Goal: Check status: Check status

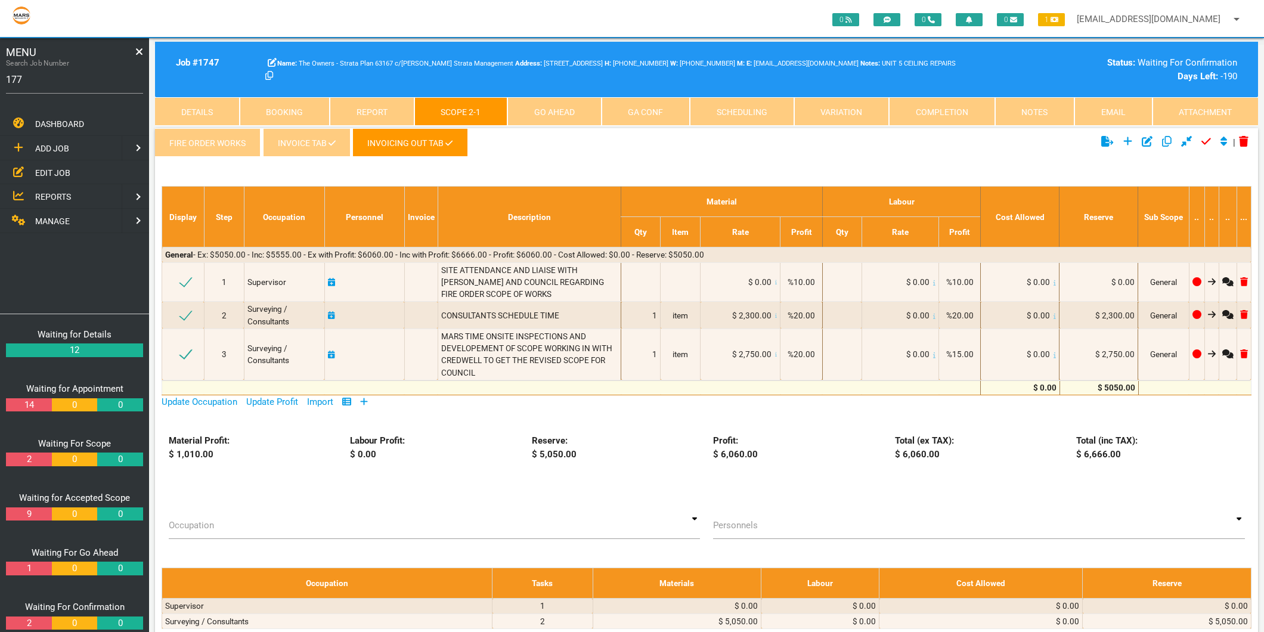
type input "1775"
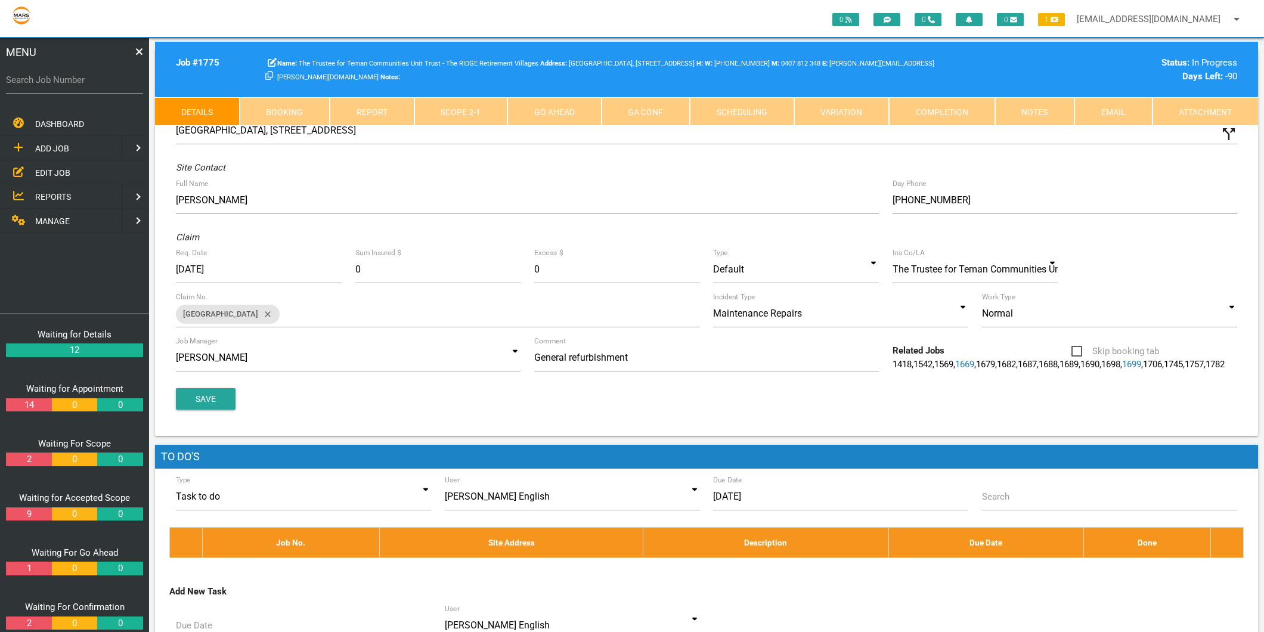
click at [944, 105] on link "Completion" at bounding box center [942, 111] width 106 height 29
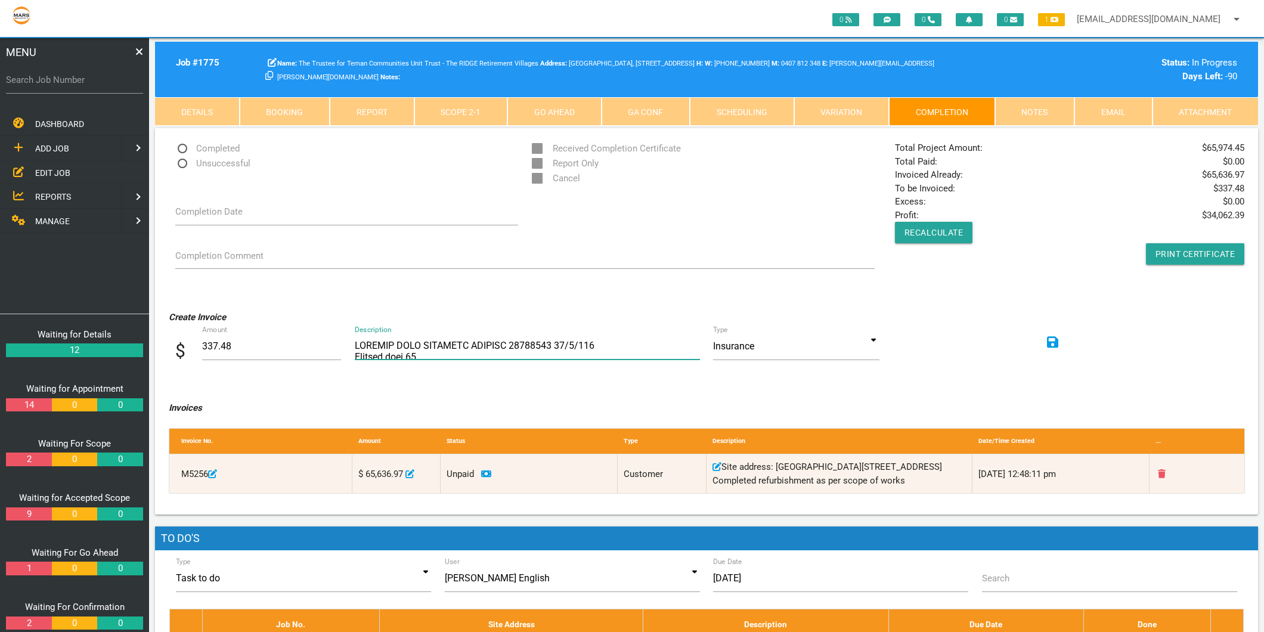
click at [374, 346] on textarea "Description" at bounding box center [527, 346] width 345 height 27
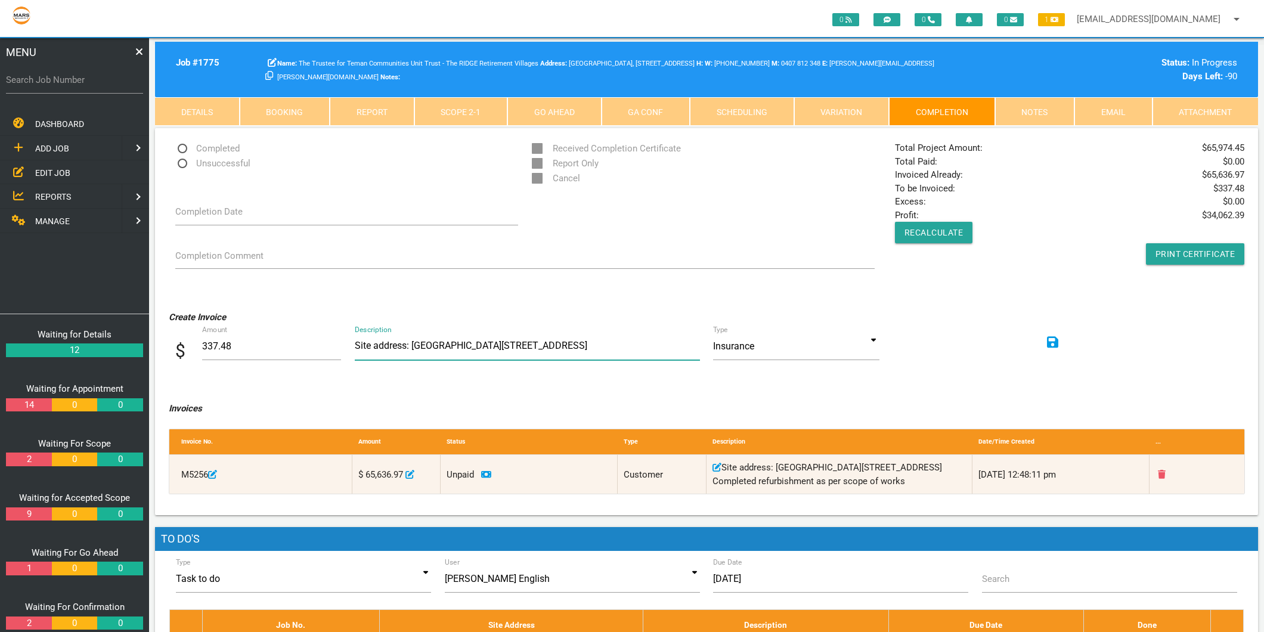
click at [603, 343] on textarea "Description" at bounding box center [527, 346] width 345 height 27
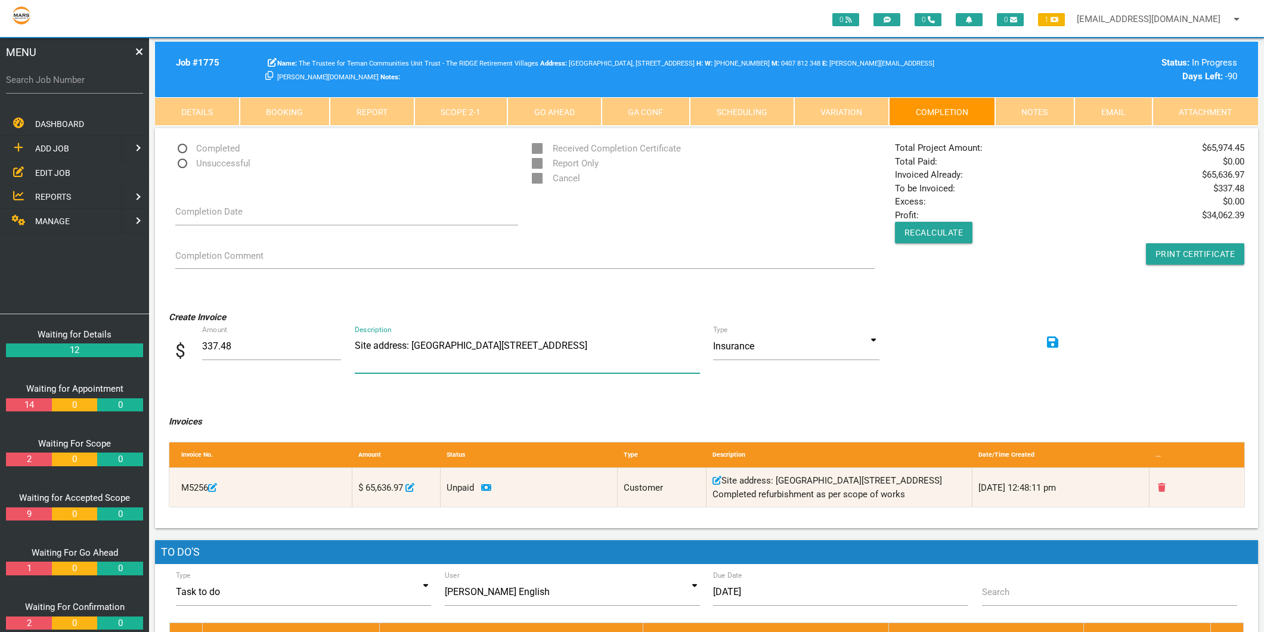
click at [404, 364] on textarea "Description" at bounding box center [527, 353] width 345 height 41
paste textarea "Remove and replace 1 x floor tile to front verandah at entry Remove and replace…"
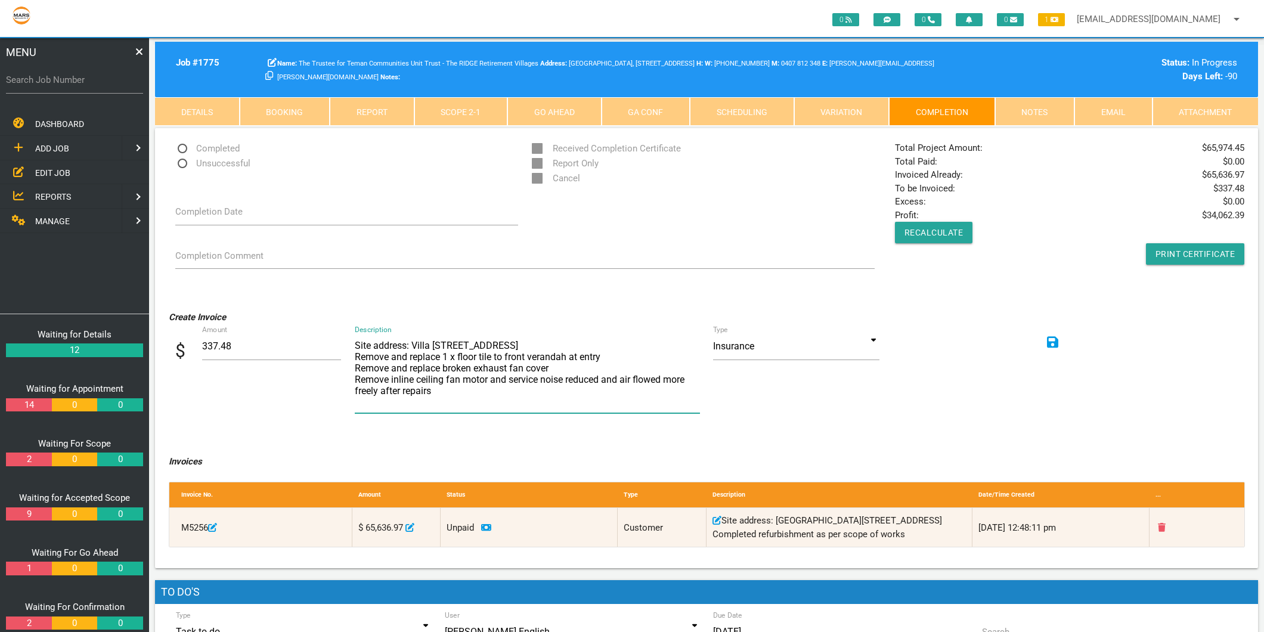
type textarea "Site address: Villa [STREET_ADDRESS] Remove and replace 1 x floor tile to front…"
click at [872, 339] on input at bounding box center [796, 346] width 166 height 27
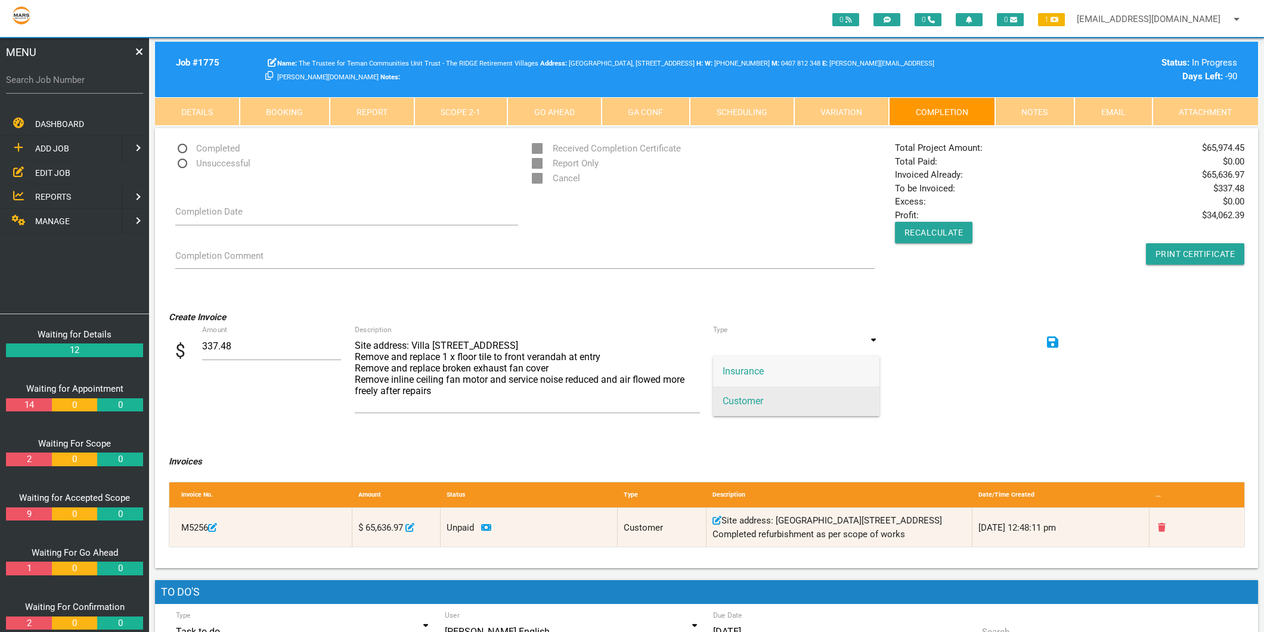
click at [779, 396] on span "Customer" at bounding box center [796, 401] width 166 height 30
type input "Customer"
click at [1055, 339] on icon at bounding box center [1053, 342] width 12 height 12
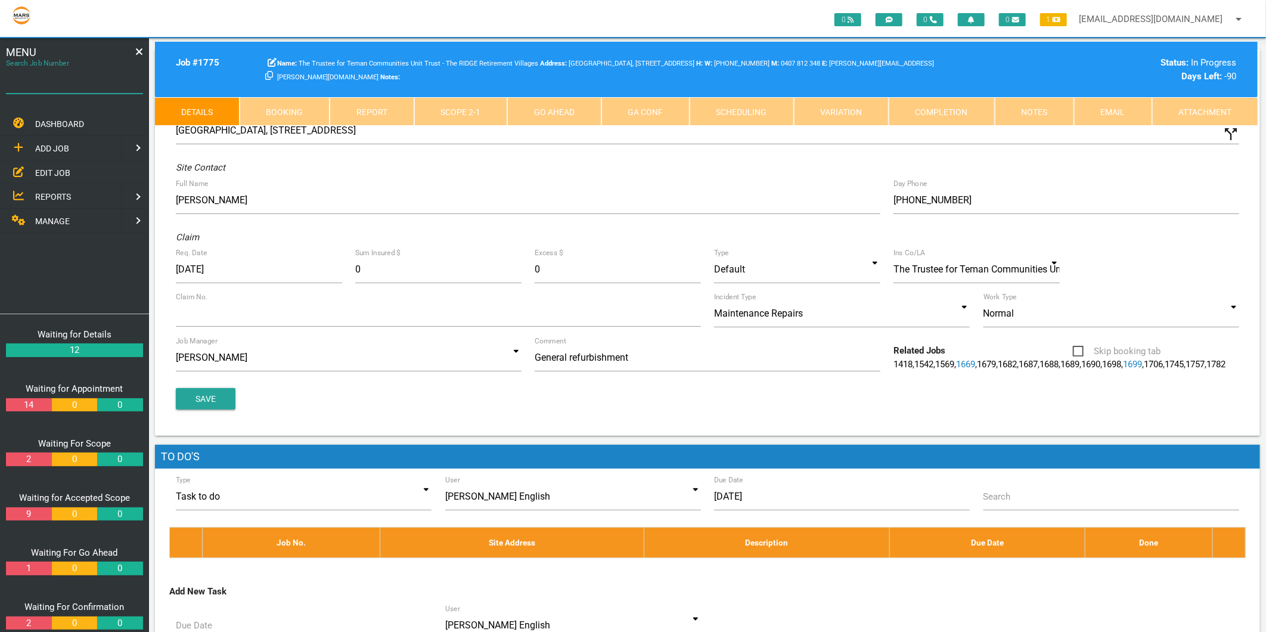
click at [72, 88] on input "Search Job Number" at bounding box center [74, 79] width 137 height 27
type input "1718"
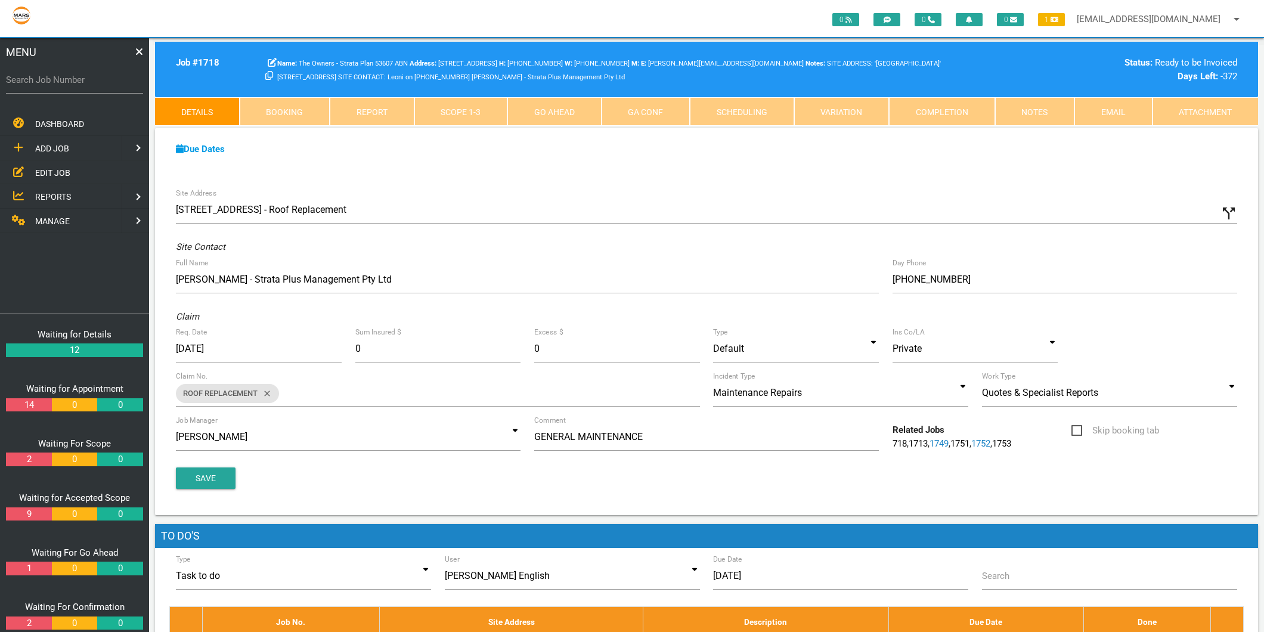
click at [970, 115] on link "Completion" at bounding box center [942, 111] width 106 height 29
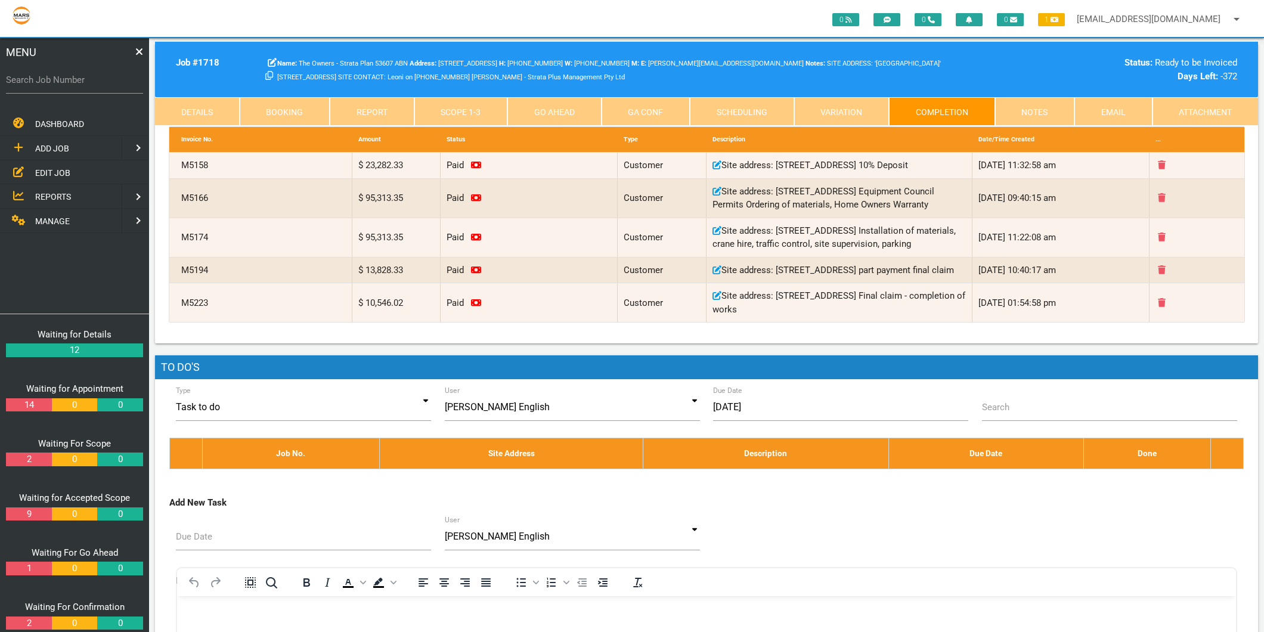
scroll to position [199, 0]
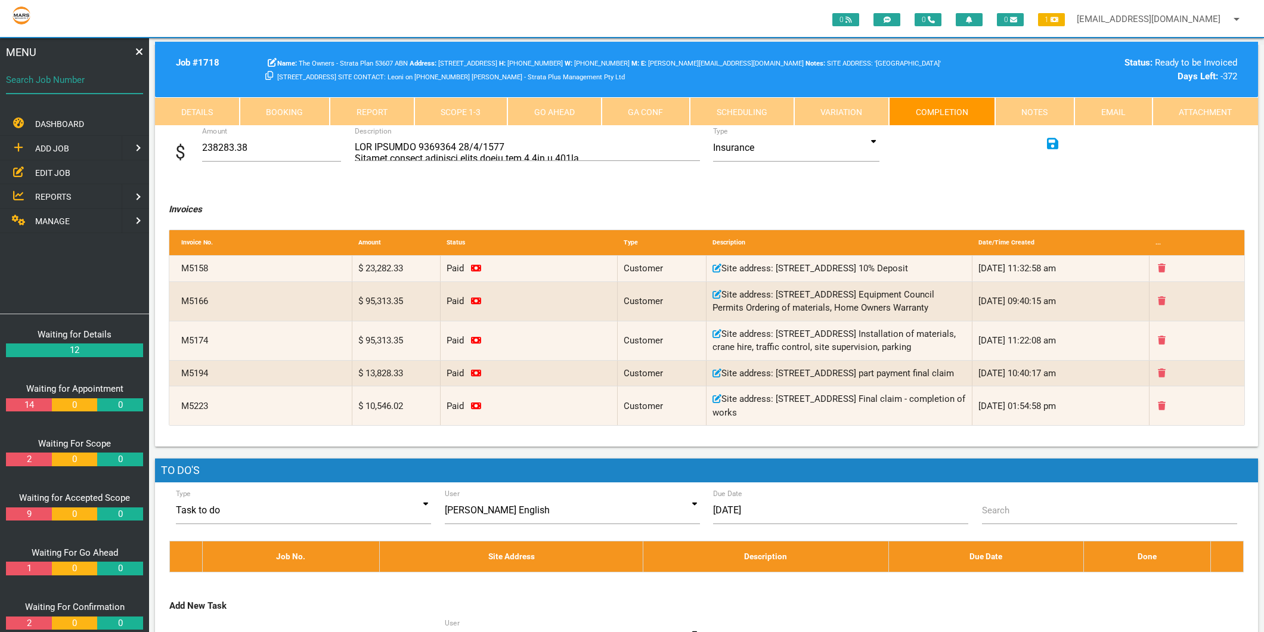
click at [55, 72] on div "Search Job Number" at bounding box center [74, 82] width 137 height 32
type input "1671"
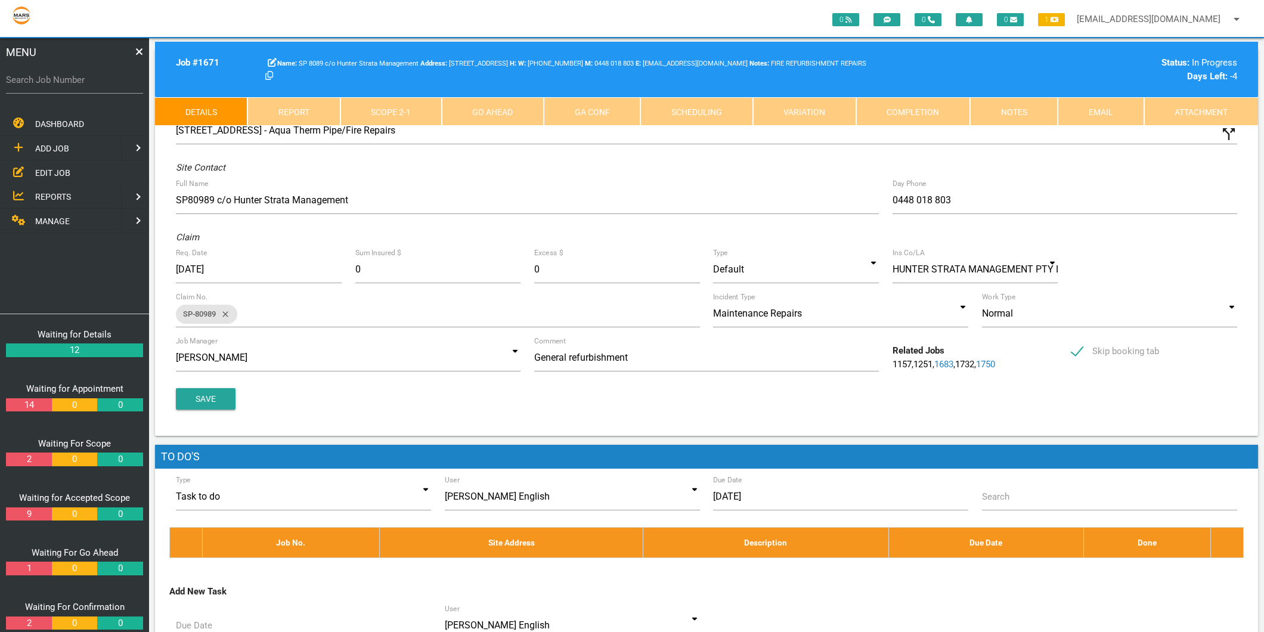
click at [931, 106] on link "Completion" at bounding box center [913, 111] width 114 height 29
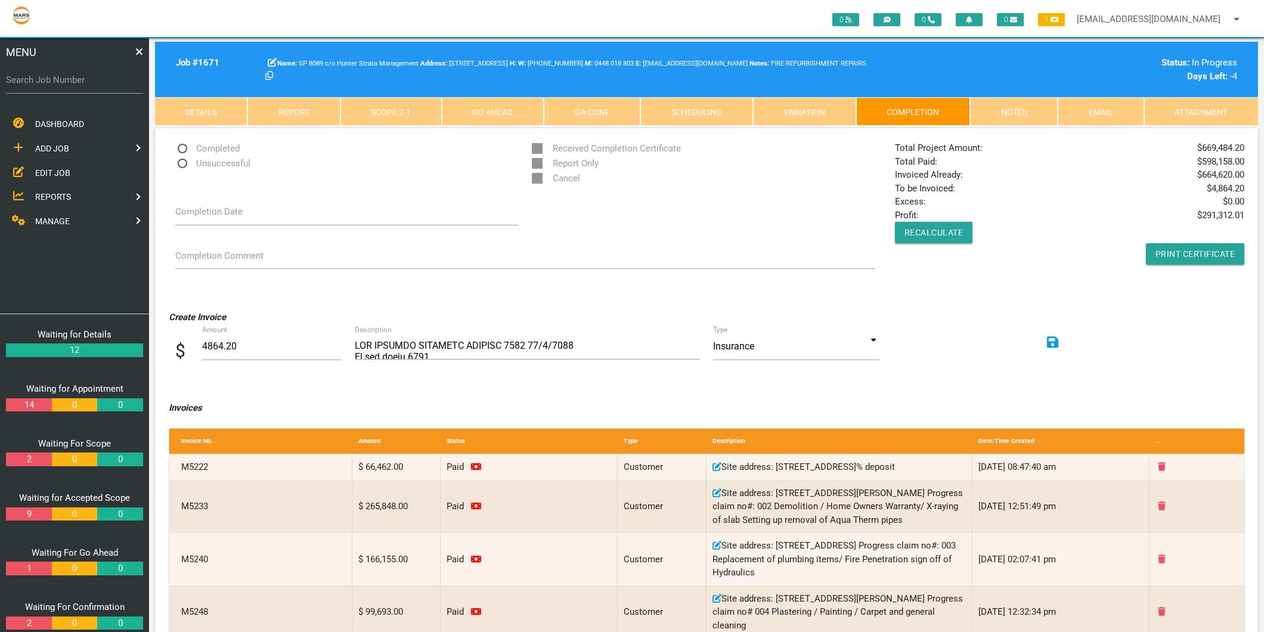
click at [79, 78] on label "Search Job Number" at bounding box center [74, 80] width 137 height 14
click at [79, 78] on input "Search Job Number" at bounding box center [74, 79] width 137 height 27
type input "1637"
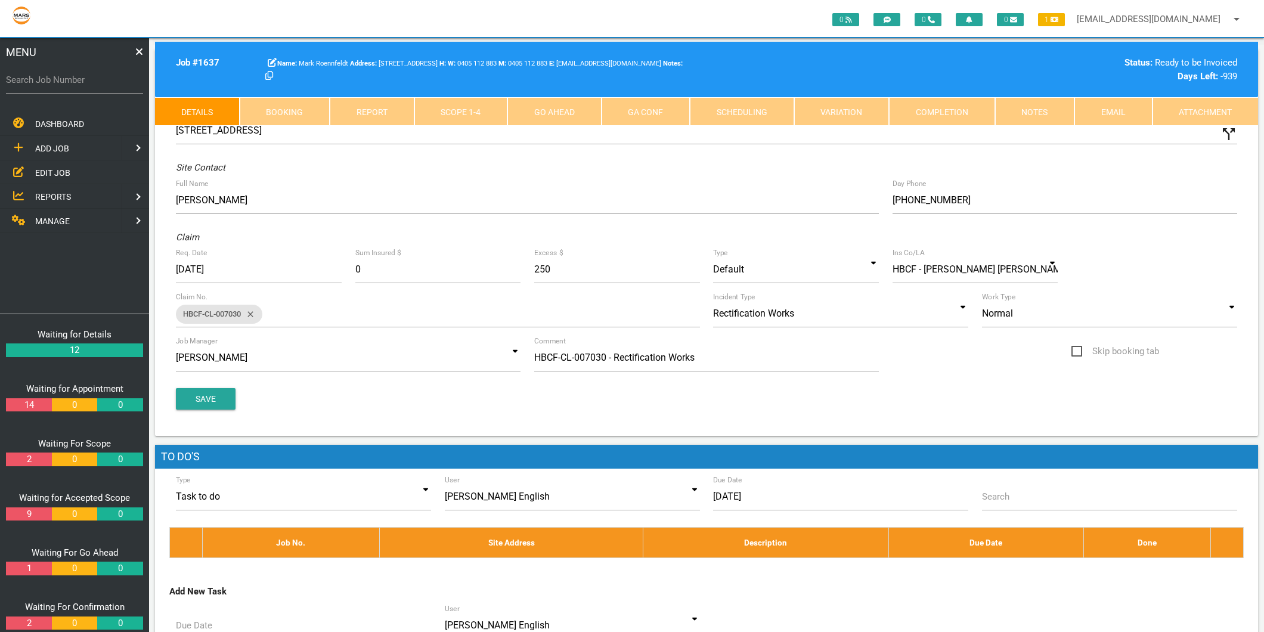
click at [484, 109] on link "Scope 1 - 4" at bounding box center [461, 111] width 94 height 29
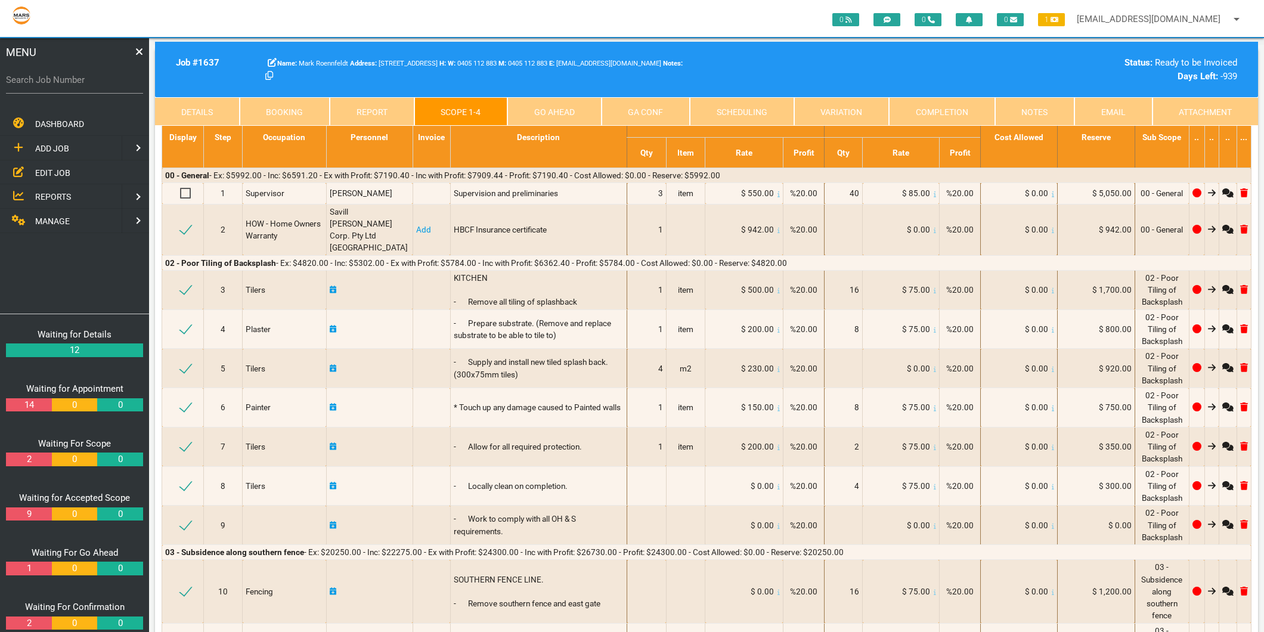
click at [541, 110] on link "Go Ahead" at bounding box center [554, 111] width 94 height 29
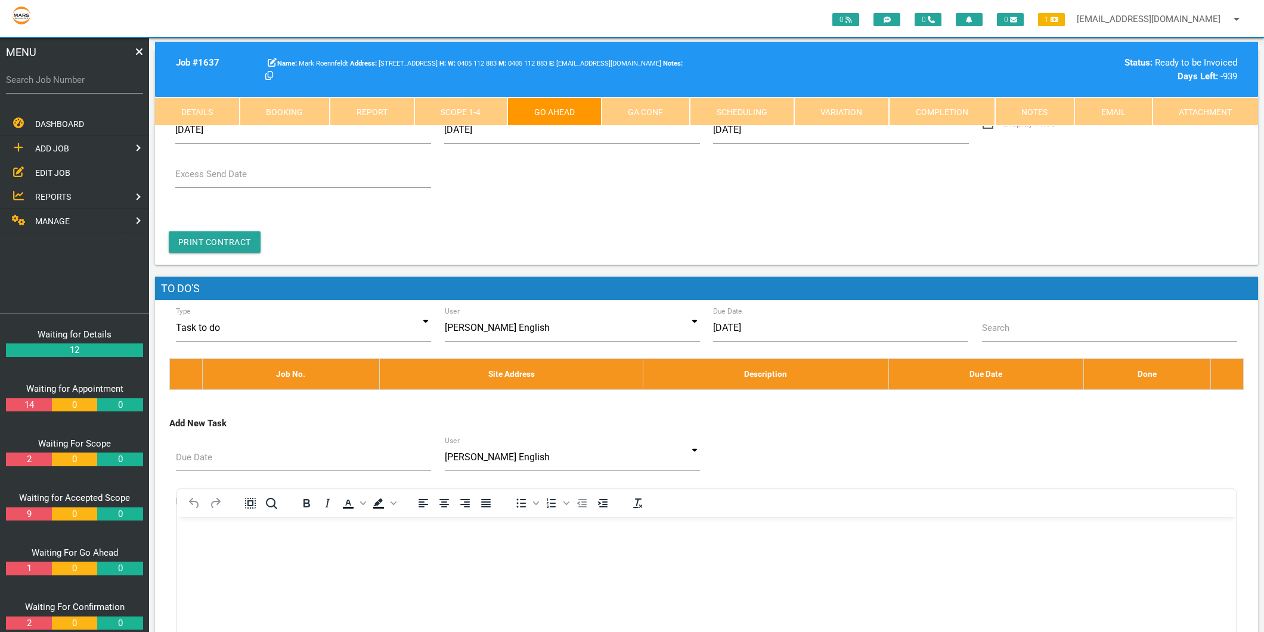
click at [624, 110] on link "GA Conf" at bounding box center [646, 111] width 89 height 29
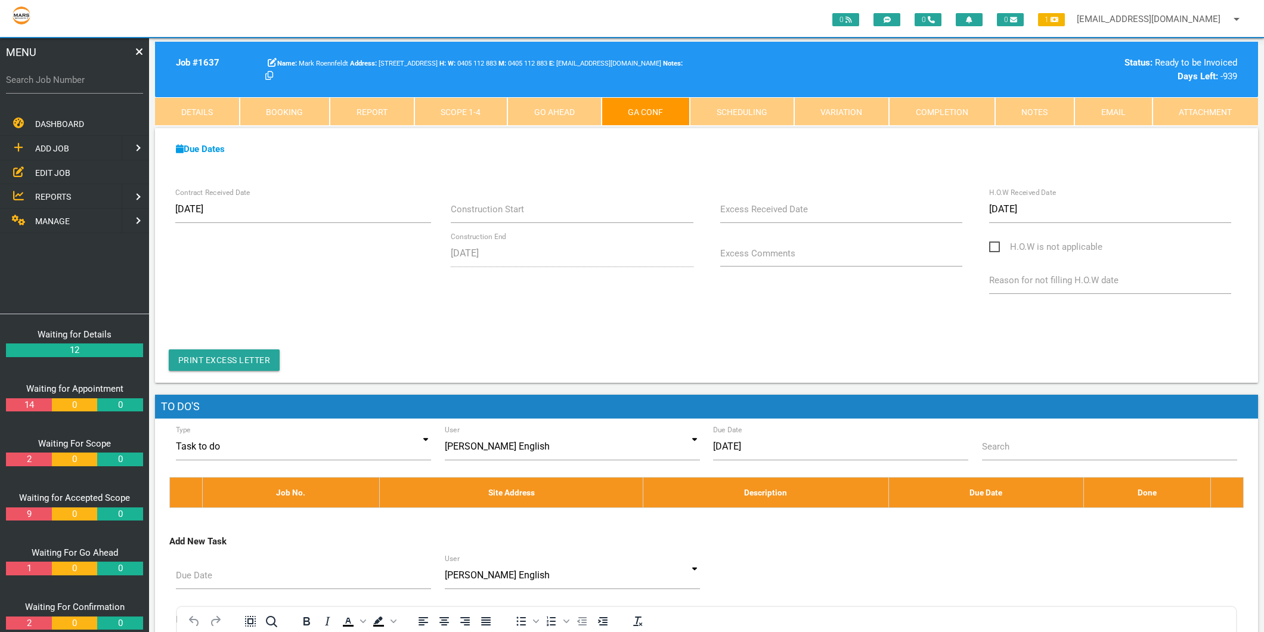
click at [1050, 96] on div "Job # 1637 Mark Roennfeldt 34 Moorebank Rd, Cliftleigh NSW 2321, Australia W: 0…" at bounding box center [706, 69] width 1103 height 55
click at [1050, 103] on link "Notes" at bounding box center [1035, 111] width 80 height 29
